Goal: Find specific page/section: Find specific page/section

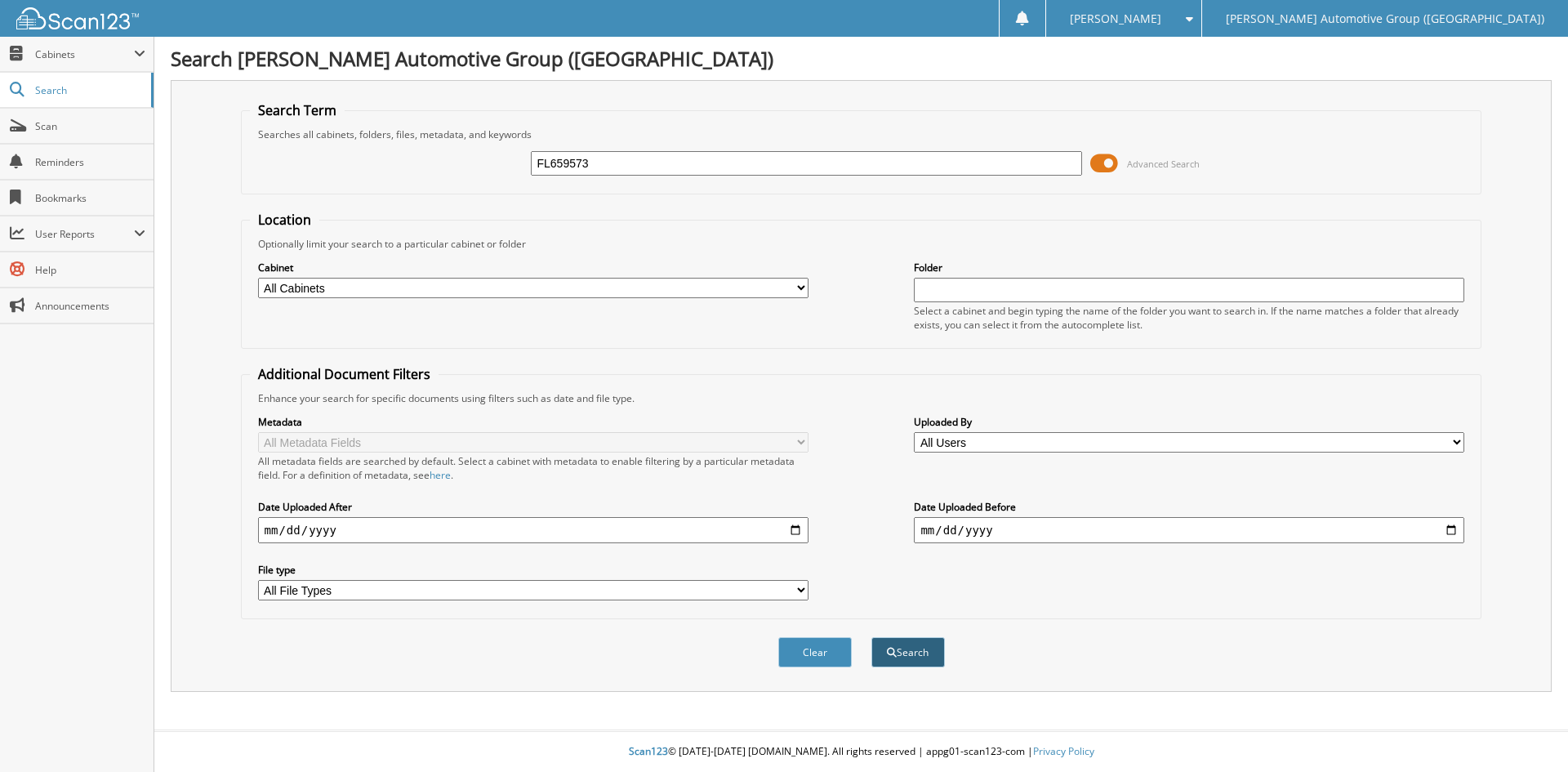
type input "FL659573"
click at [915, 652] on button "Search" at bounding box center [908, 653] width 74 height 30
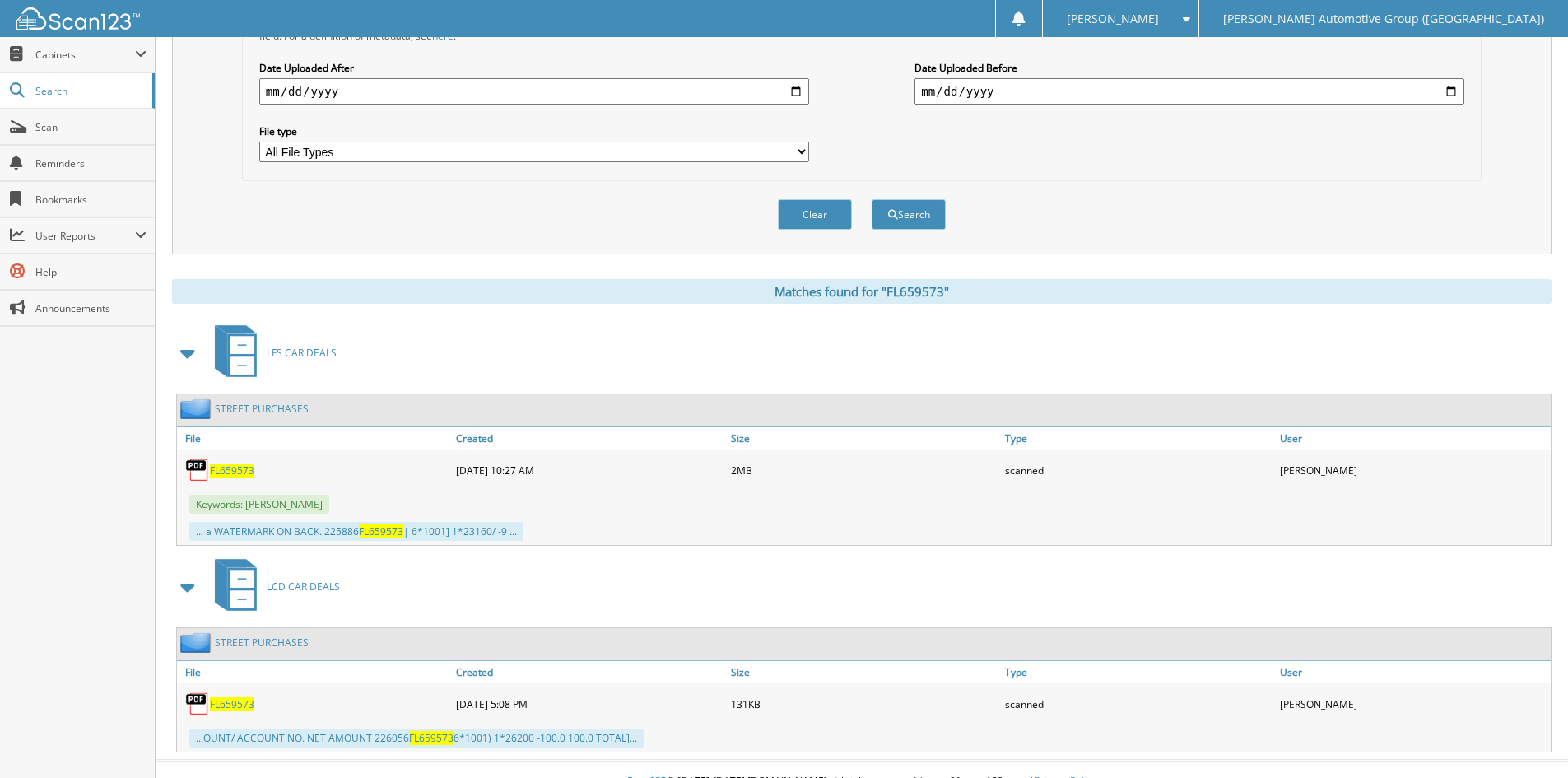
scroll to position [468, 0]
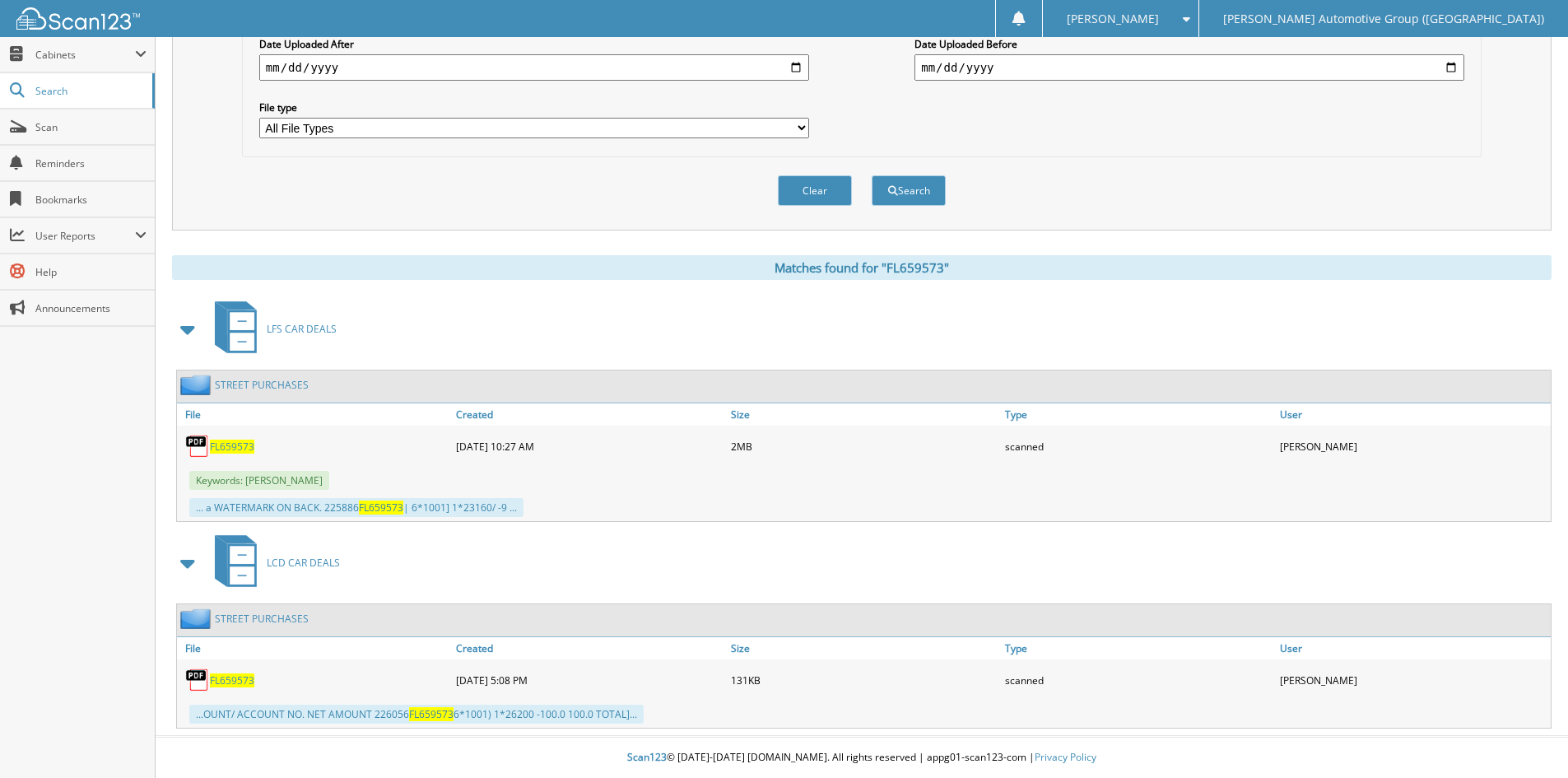
click at [235, 446] on span "FL659573" at bounding box center [232, 447] width 45 height 14
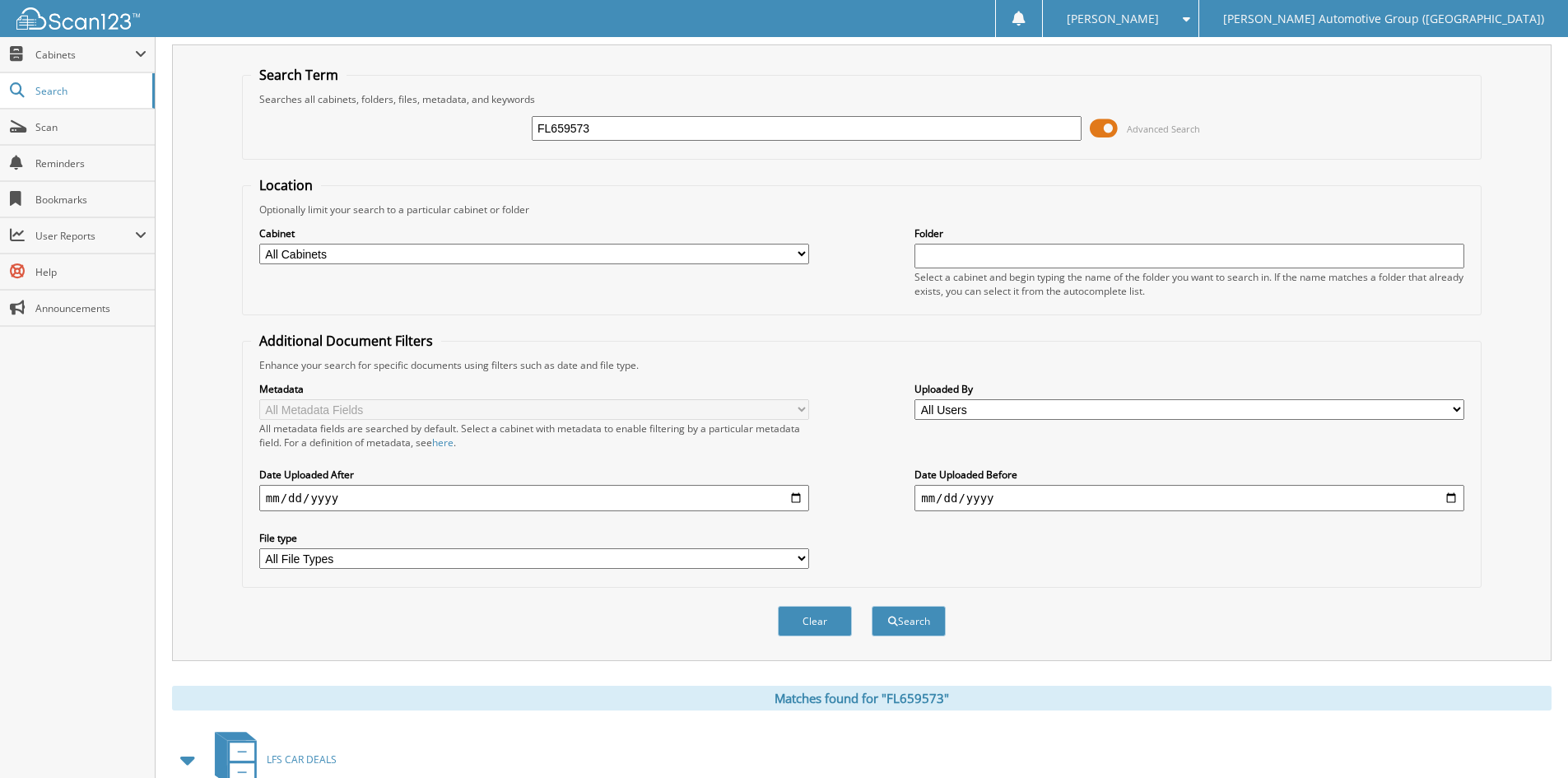
scroll to position [0, 0]
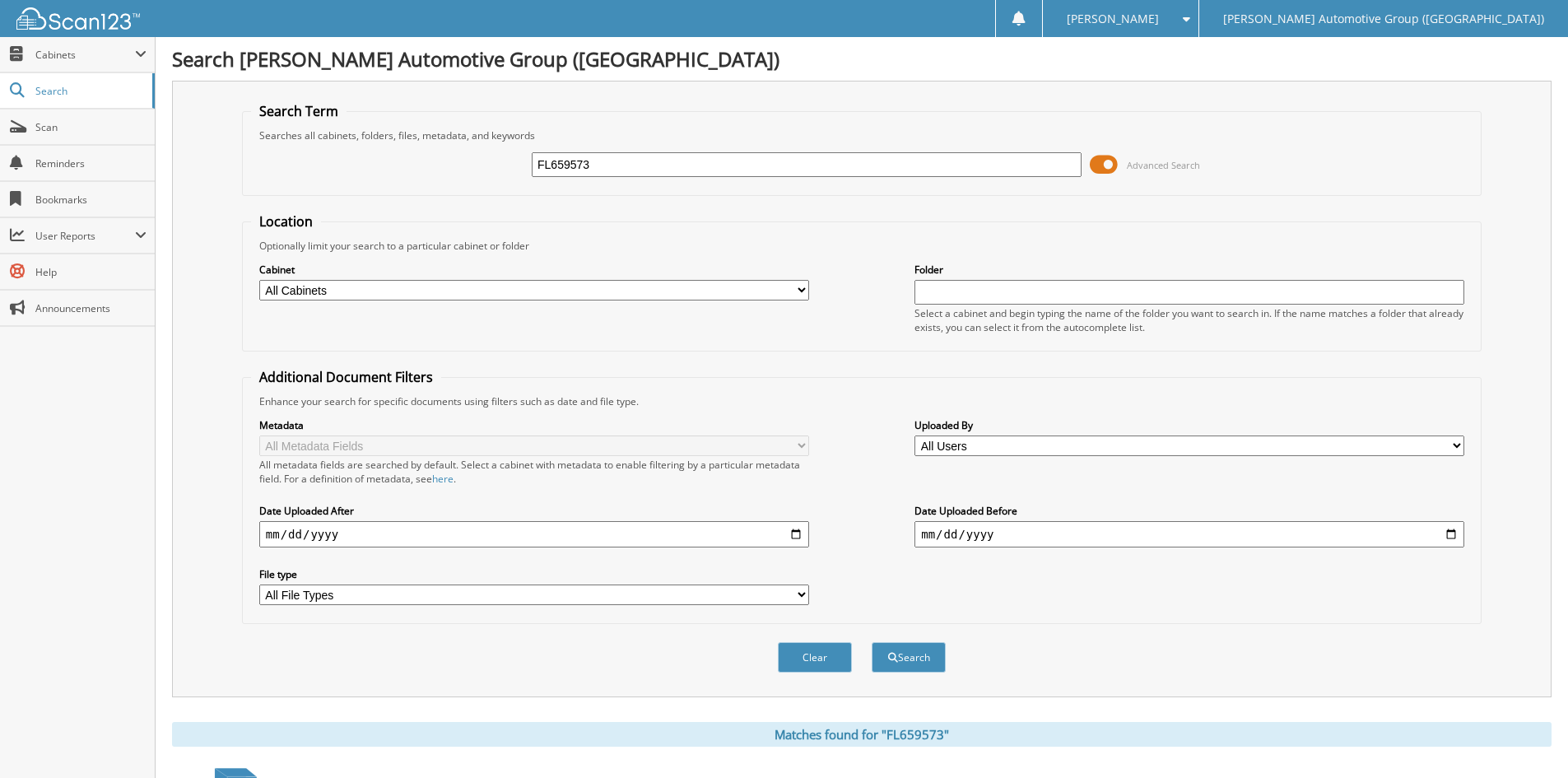
drag, startPoint x: 658, startPoint y: 172, endPoint x: 377, endPoint y: 175, distance: 281.0
click at [392, 183] on div "FL659573 Advanced Search" at bounding box center [862, 165] width 1222 height 45
type input "HS817388"
click at [921, 661] on button "Search" at bounding box center [909, 658] width 74 height 31
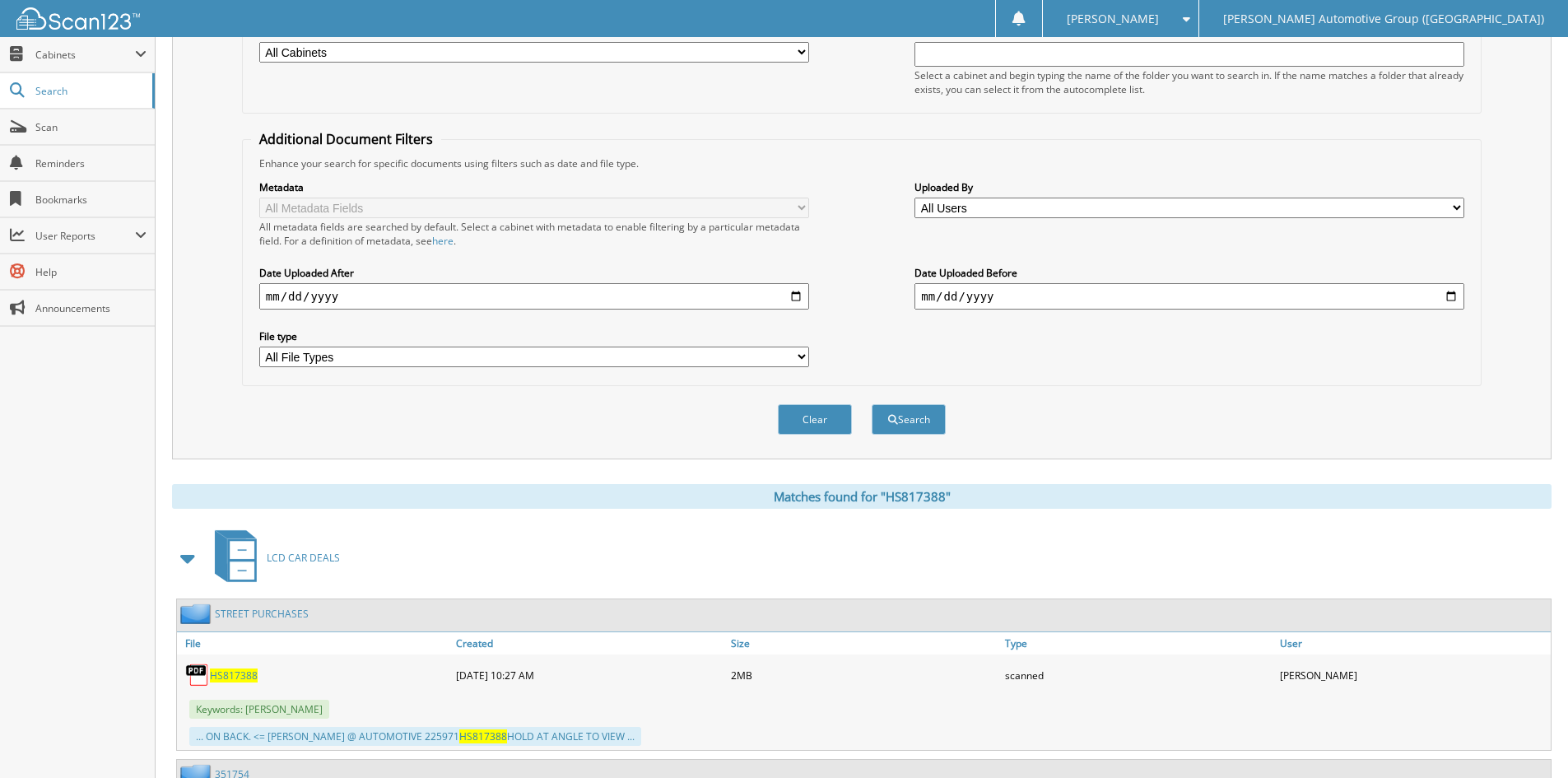
scroll to position [576, 0]
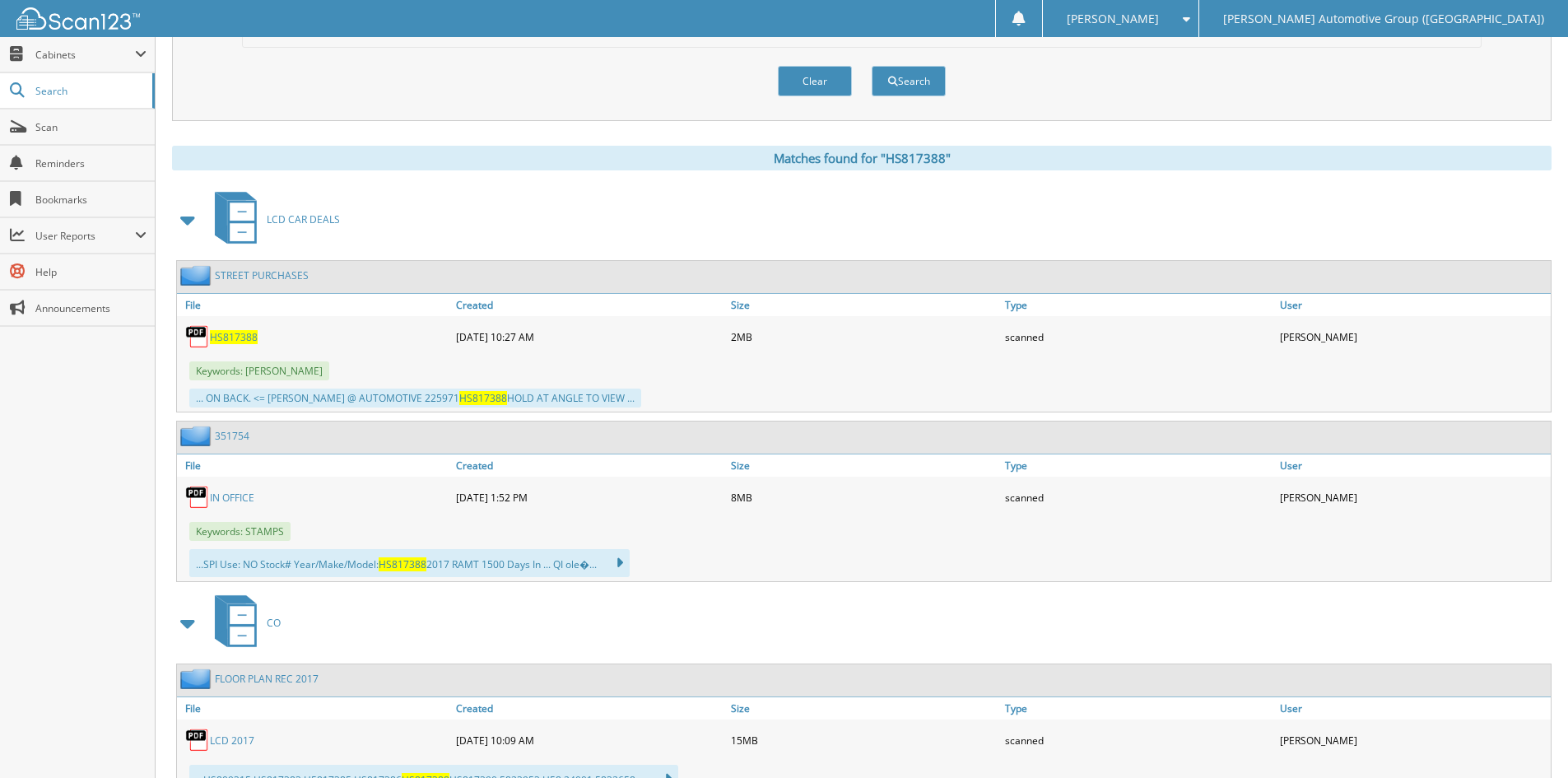
click at [226, 337] on span "HS817388" at bounding box center [233, 337] width 48 height 14
